Goal: Check status: Check status

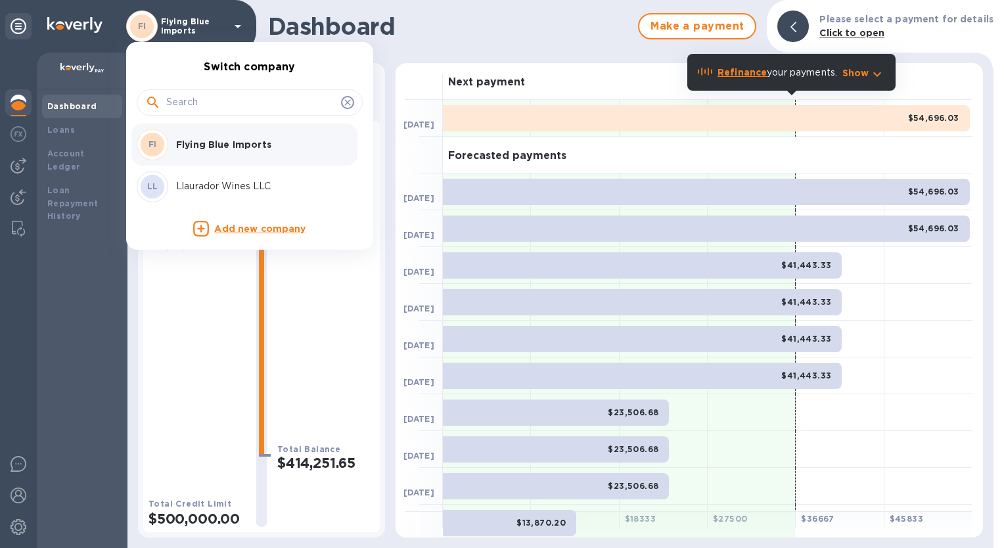
click at [202, 196] on div "LL Llaurador Wines LLC" at bounding box center [239, 187] width 205 height 32
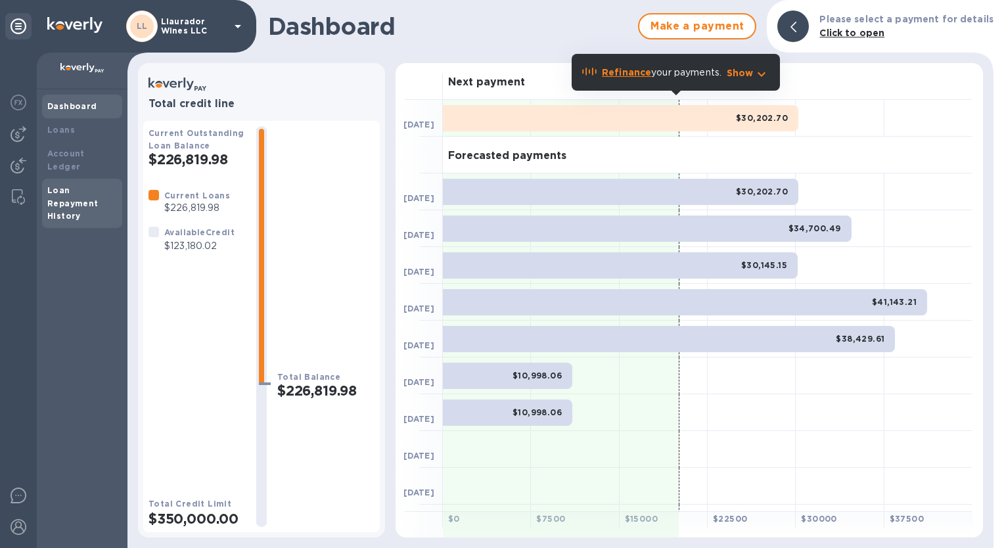
click at [78, 186] on div "Loan Repayment History" at bounding box center [82, 203] width 70 height 39
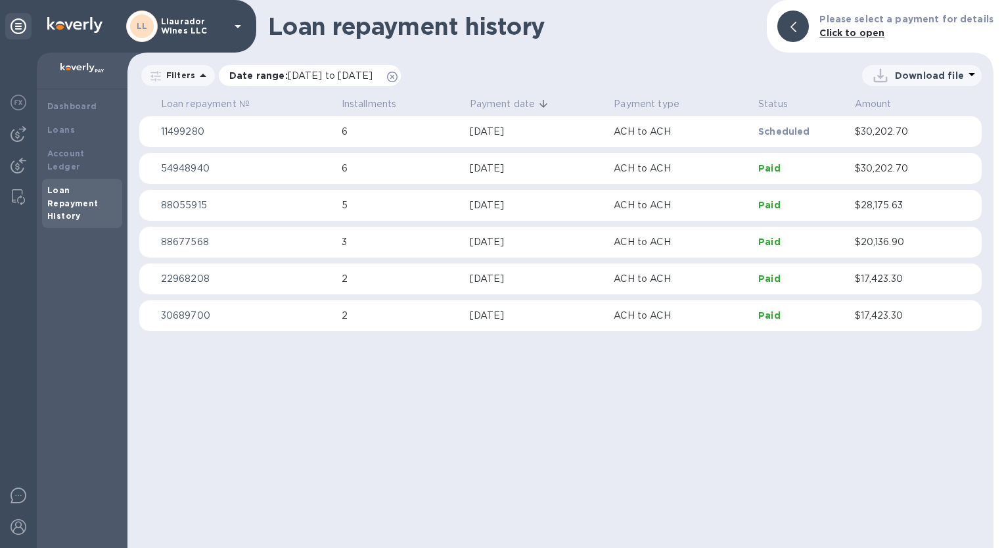
click at [397, 71] on span at bounding box center [392, 76] width 11 height 11
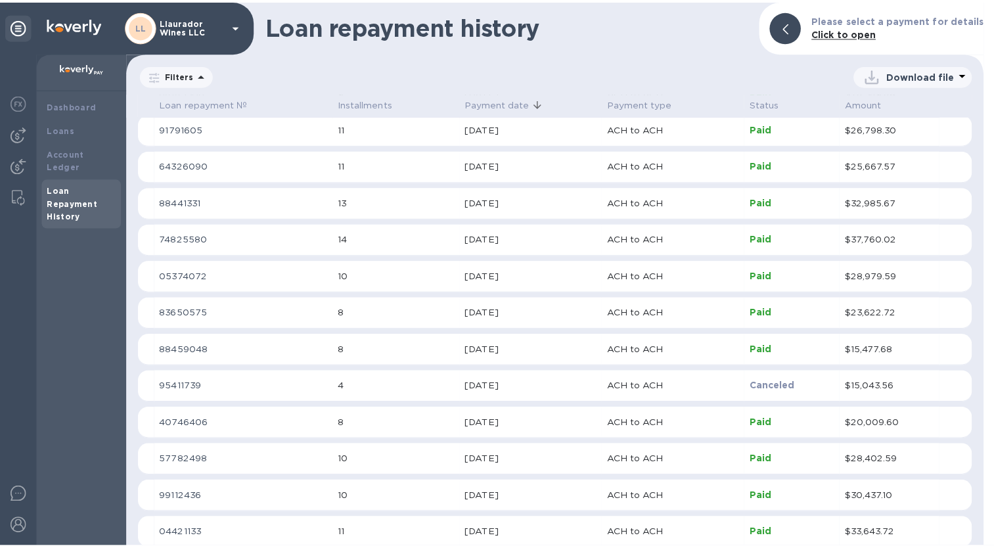
scroll to position [591, 0]
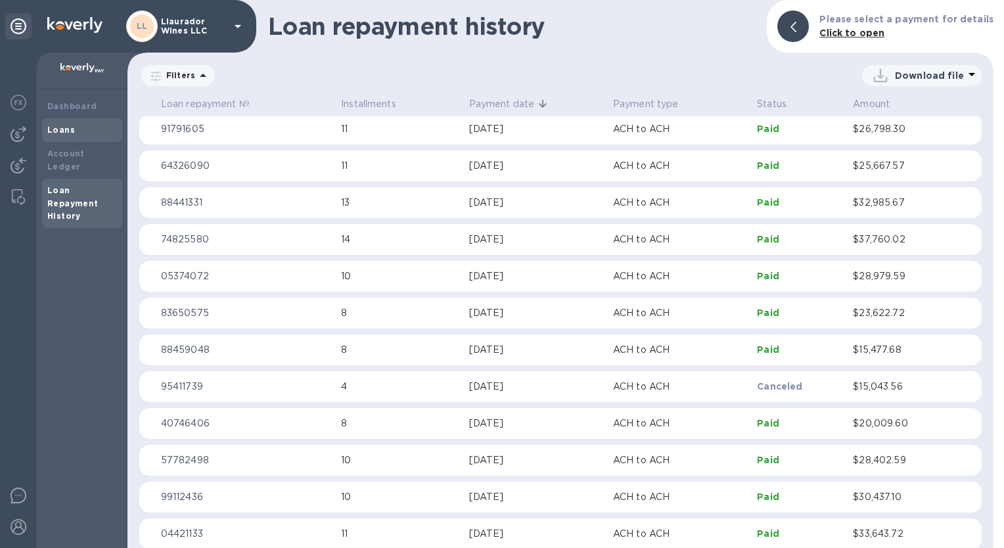
click at [73, 125] on div "Loans" at bounding box center [82, 130] width 70 height 13
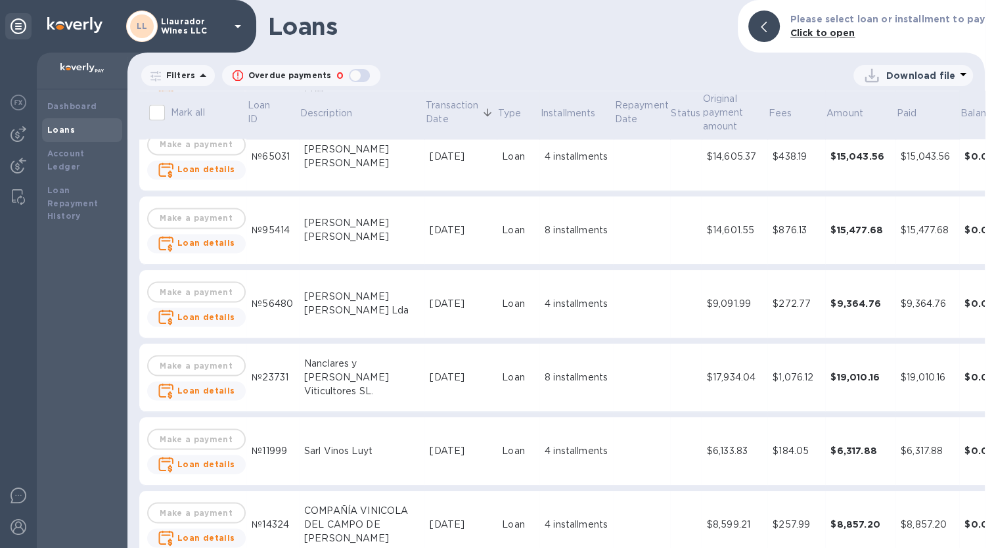
scroll to position [2365, 0]
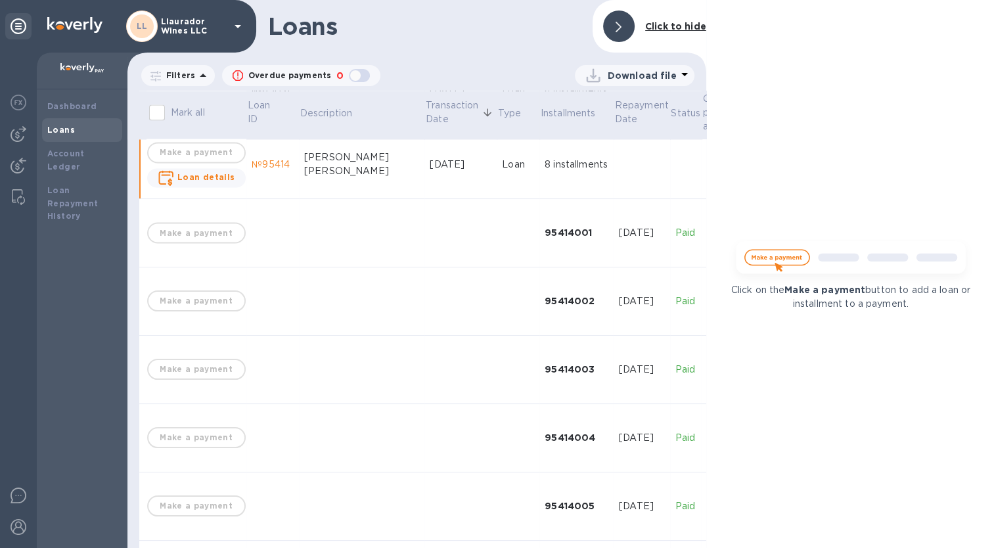
click at [619, 22] on icon at bounding box center [619, 27] width 6 height 11
